Goal: Task Accomplishment & Management: Manage account settings

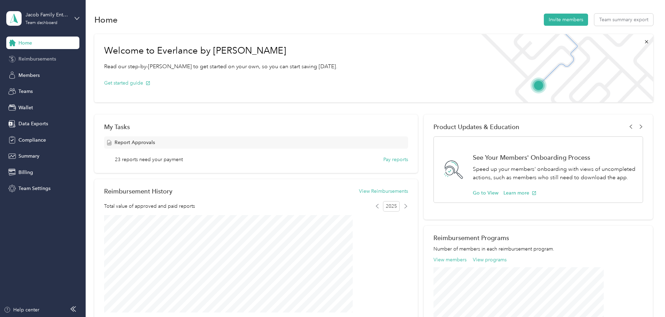
click at [39, 62] on span "Reimbursements" at bounding box center [37, 58] width 38 height 7
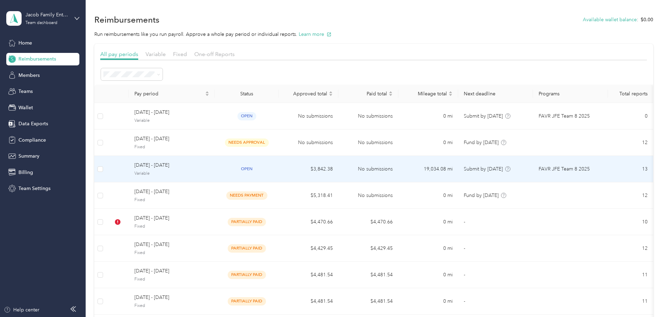
click at [199, 164] on span "[DATE] - [DATE]" at bounding box center [171, 166] width 75 height 8
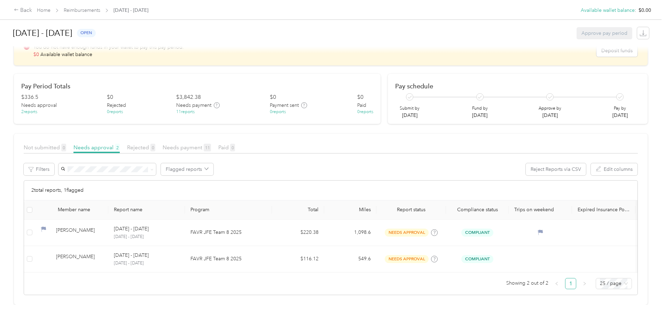
scroll to position [65, 0]
